Goal: Task Accomplishment & Management: Use online tool/utility

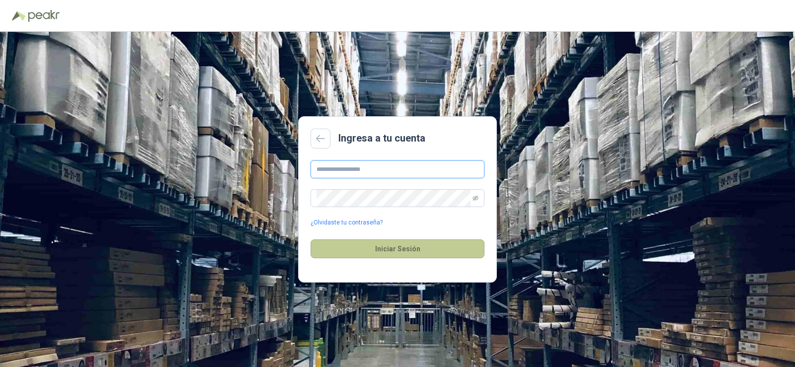
type input "**********"
click at [397, 250] on button "Iniciar Sesión" at bounding box center [397, 248] width 174 height 19
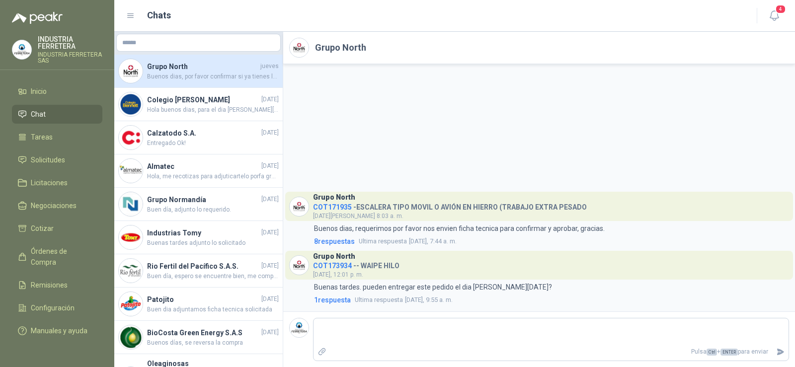
click at [332, 208] on span "COT171935" at bounding box center [332, 207] width 39 height 8
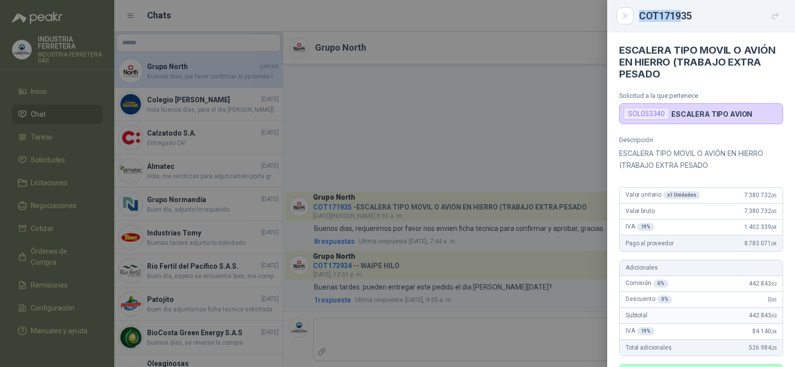
drag, startPoint x: 640, startPoint y: 15, endPoint x: 680, endPoint y: 15, distance: 39.2
click at [680, 15] on div "COT171935" at bounding box center [711, 16] width 144 height 16
drag, startPoint x: 630, startPoint y: 114, endPoint x: 657, endPoint y: 112, distance: 27.4
click at [656, 112] on div "SOL053340" at bounding box center [646, 114] width 46 height 12
drag, startPoint x: 665, startPoint y: 113, endPoint x: 656, endPoint y: 112, distance: 9.0
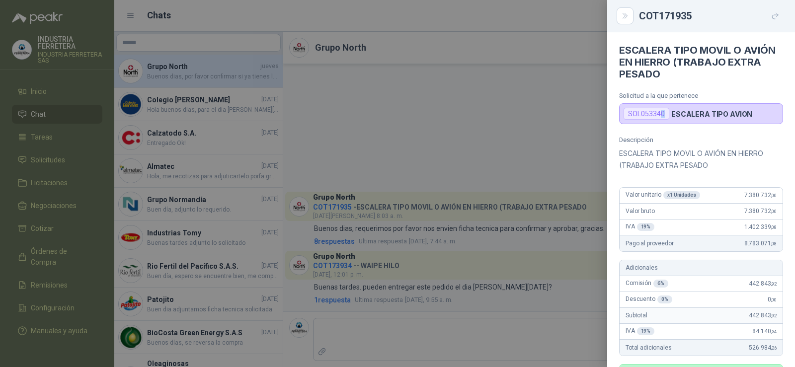
click at [658, 113] on div "SOL053340" at bounding box center [646, 114] width 46 height 12
click at [655, 112] on div "SOL053340" at bounding box center [646, 114] width 46 height 12
copy div "SOL053340"
click at [375, 141] on div at bounding box center [397, 183] width 795 height 367
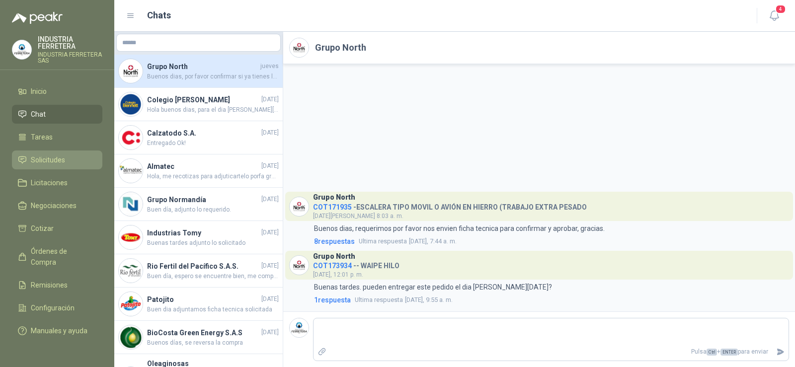
click at [48, 155] on span "Solicitudes" at bounding box center [48, 160] width 34 height 11
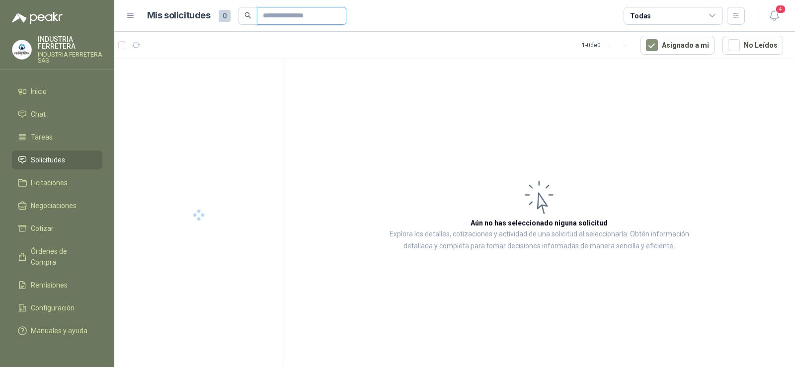
drag, startPoint x: 279, startPoint y: 10, endPoint x: 279, endPoint y: 15, distance: 5.5
click at [279, 10] on input "text" at bounding box center [298, 15] width 70 height 17
click at [279, 15] on input "text" at bounding box center [298, 15] width 70 height 17
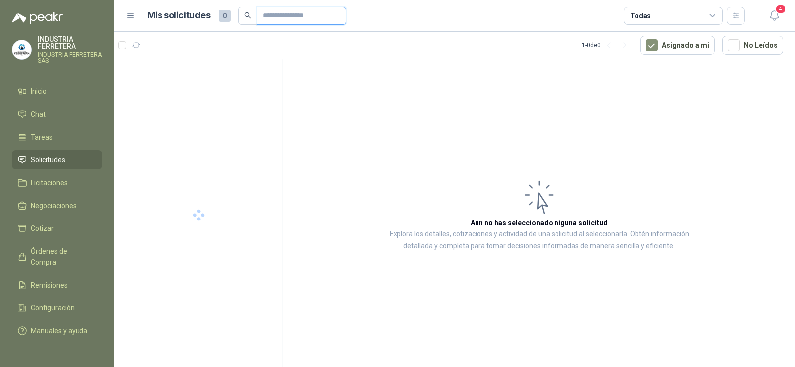
paste input "*********"
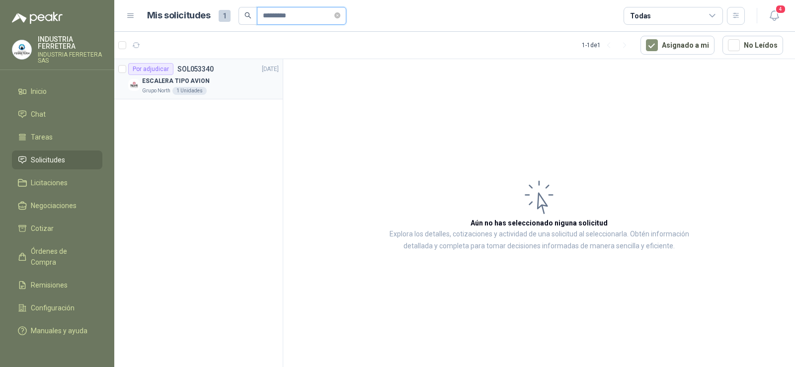
type input "*********"
click at [199, 77] on p "ESCALERA TIPO AVION" at bounding box center [176, 81] width 68 height 9
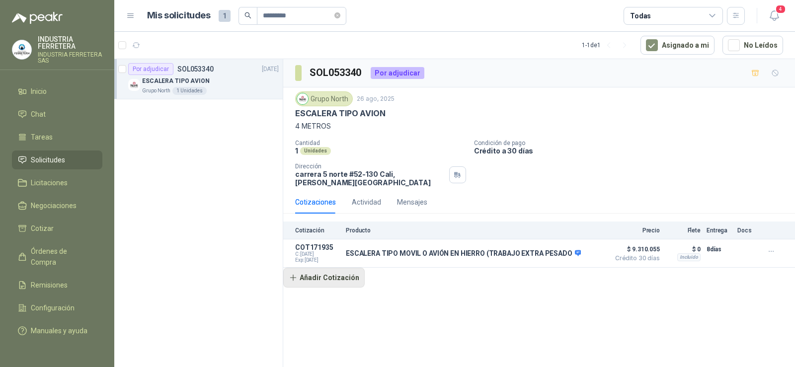
click at [324, 268] on button "Añadir Cotización" at bounding box center [323, 278] width 81 height 20
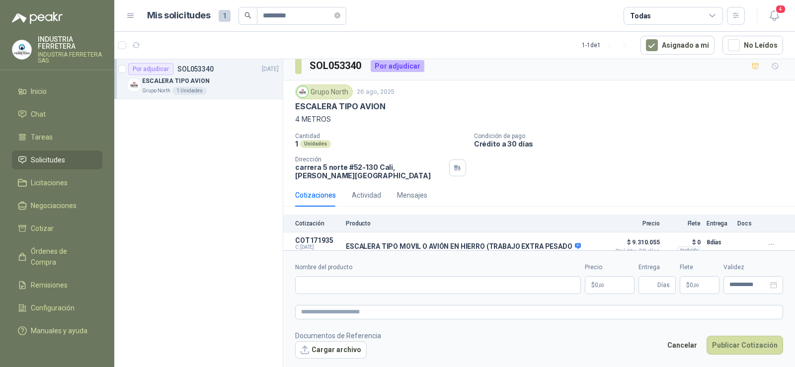
scroll to position [18, 0]
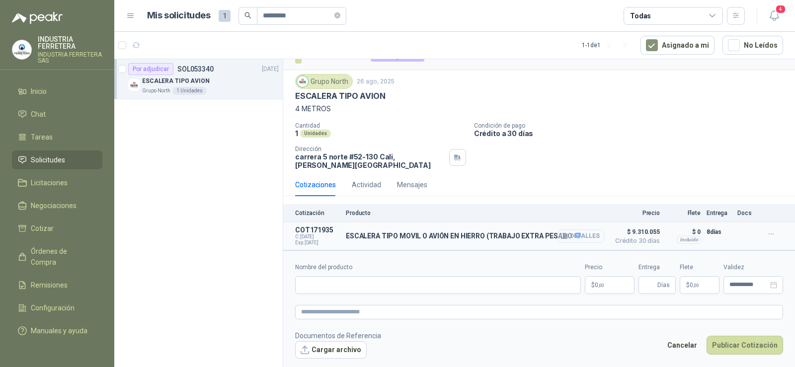
click at [576, 236] on button "Detalles" at bounding box center [580, 236] width 47 height 13
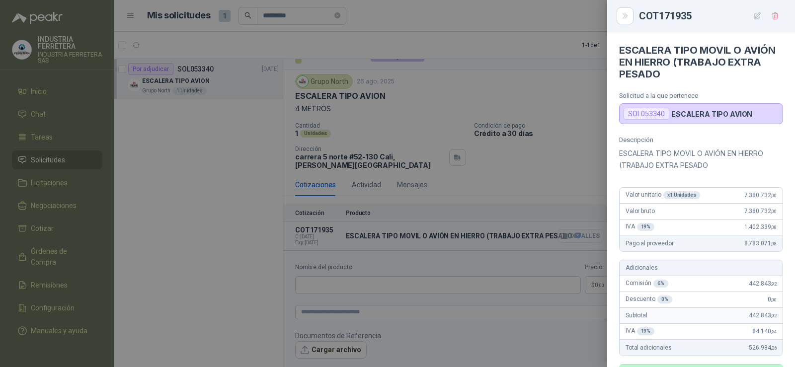
scroll to position [695, 0]
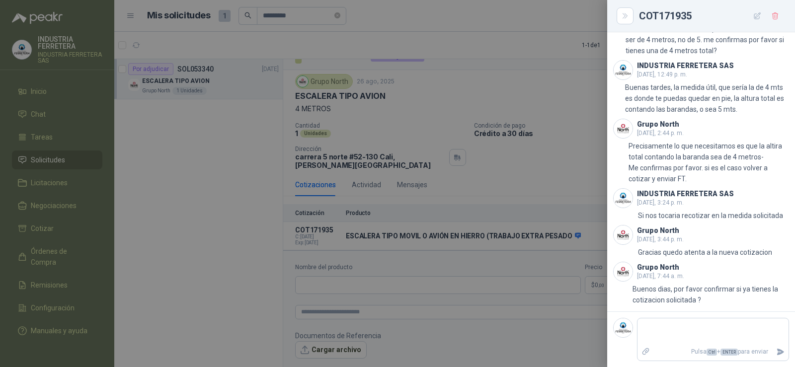
click at [538, 147] on div at bounding box center [397, 183] width 795 height 367
